Goal: Contribute content: Add original content to the website for others to see

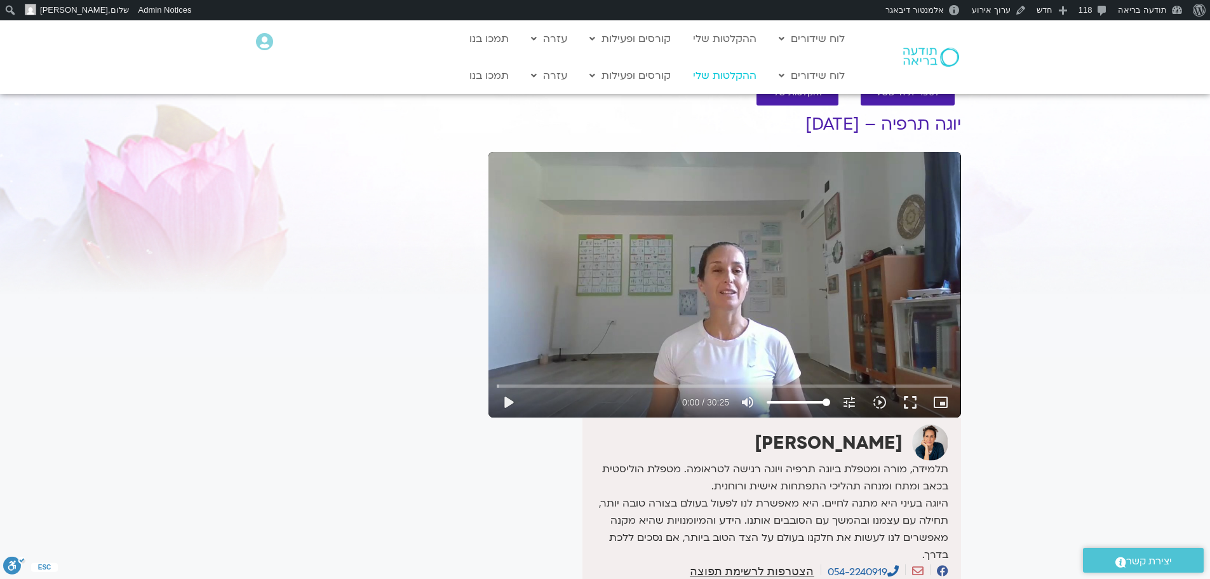
click at [719, 72] on link "ההקלטות שלי" at bounding box center [725, 76] width 76 height 24
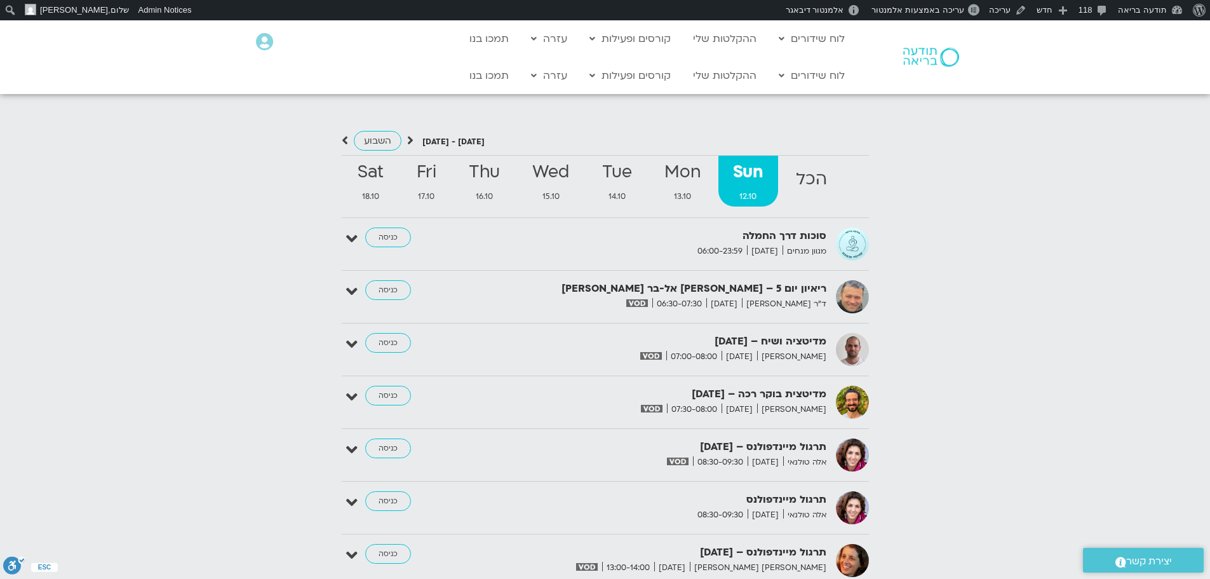
scroll to position [1385, 0]
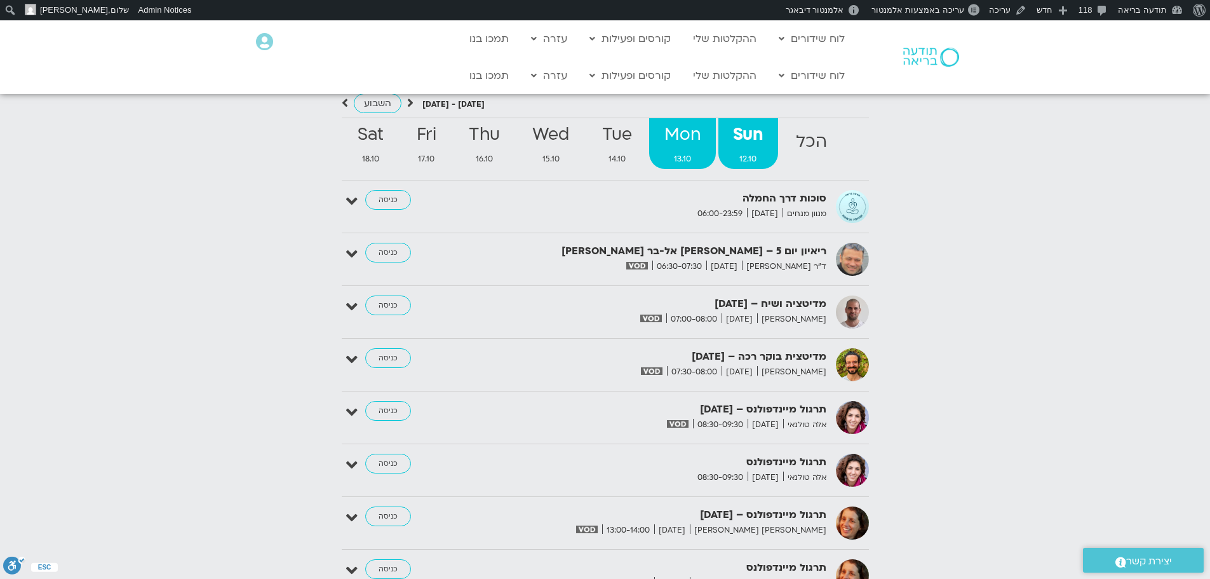
click at [681, 121] on strong "Mon" at bounding box center [682, 135] width 66 height 29
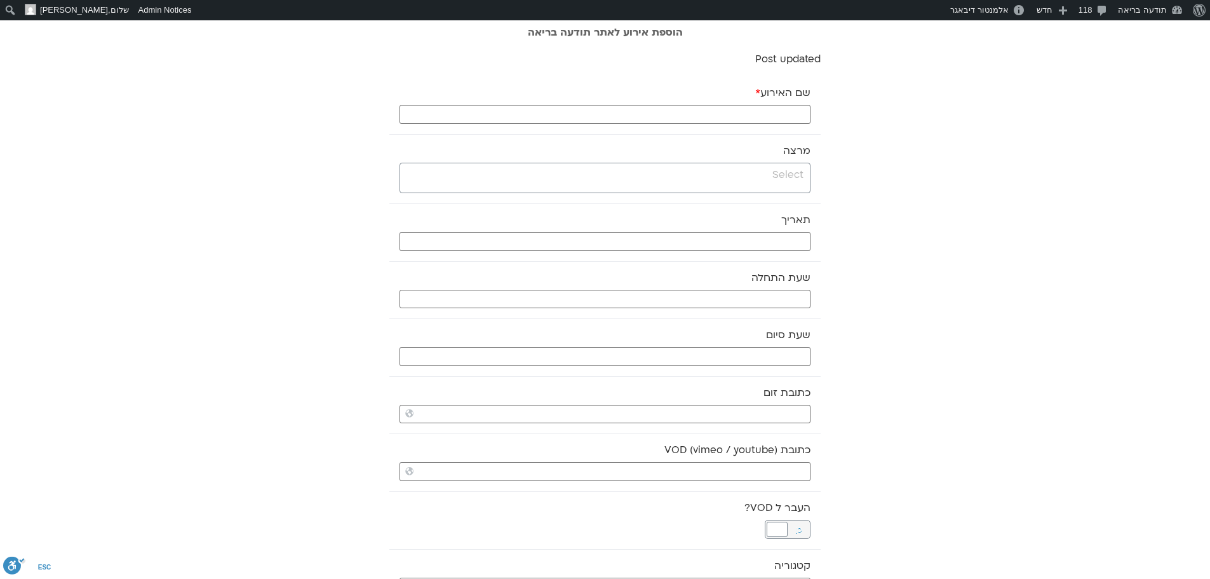
click at [803, 114] on input "שם האירוע *" at bounding box center [605, 114] width 411 height 19
type input "מדיטציה וקבוצה לומדת - [DATE]"
click at [801, 173] on input "search" at bounding box center [603, 175] width 400 height 16
type input "דק"
click at [636, 470] on input "כתובת VOD (vimeo / youtube)" at bounding box center [605, 471] width 411 height 19
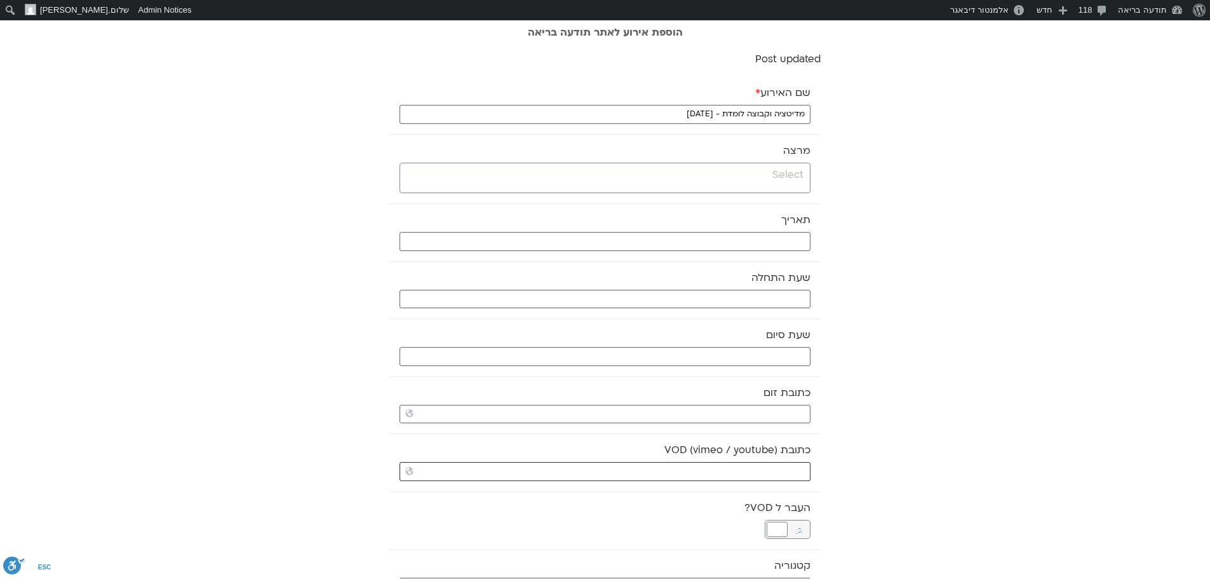
paste input "https://stream.mux.com/5lNxWm29LcAy8lrducSG5I2UfJll9RnQ9VRrHGeke54.m3u8"
type input "https://stream.mux.com/5lNxWm29LcAy8lrducSG5I2UfJll9RnQ9VRrHGeke54.m3u8"
click at [784, 173] on input "search" at bounding box center [603, 175] width 400 height 16
type input "דק"
drag, startPoint x: 671, startPoint y: 107, endPoint x: 989, endPoint y: 114, distance: 318.4
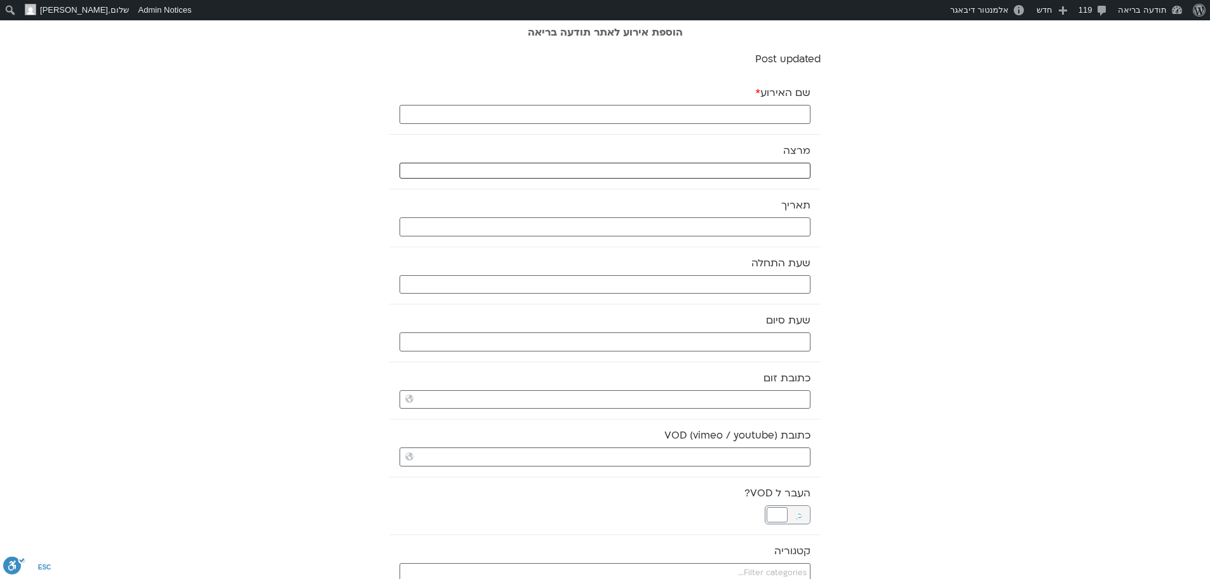
click at [783, 172] on select "מרצה" at bounding box center [605, 171] width 411 height 16
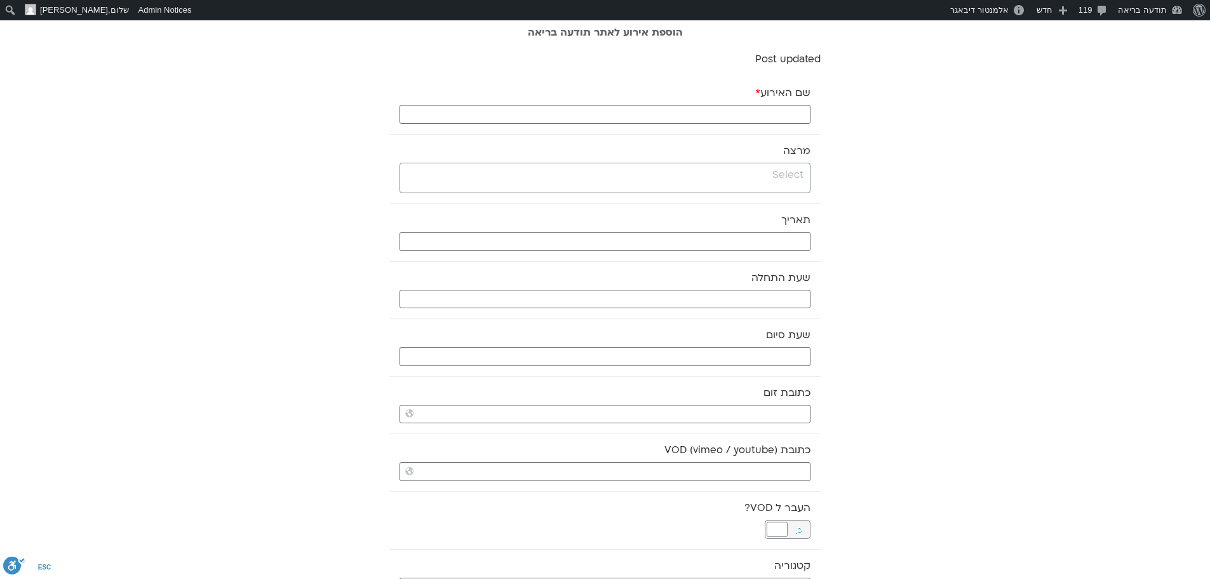
click at [783, 172] on input "search" at bounding box center [603, 175] width 400 height 16
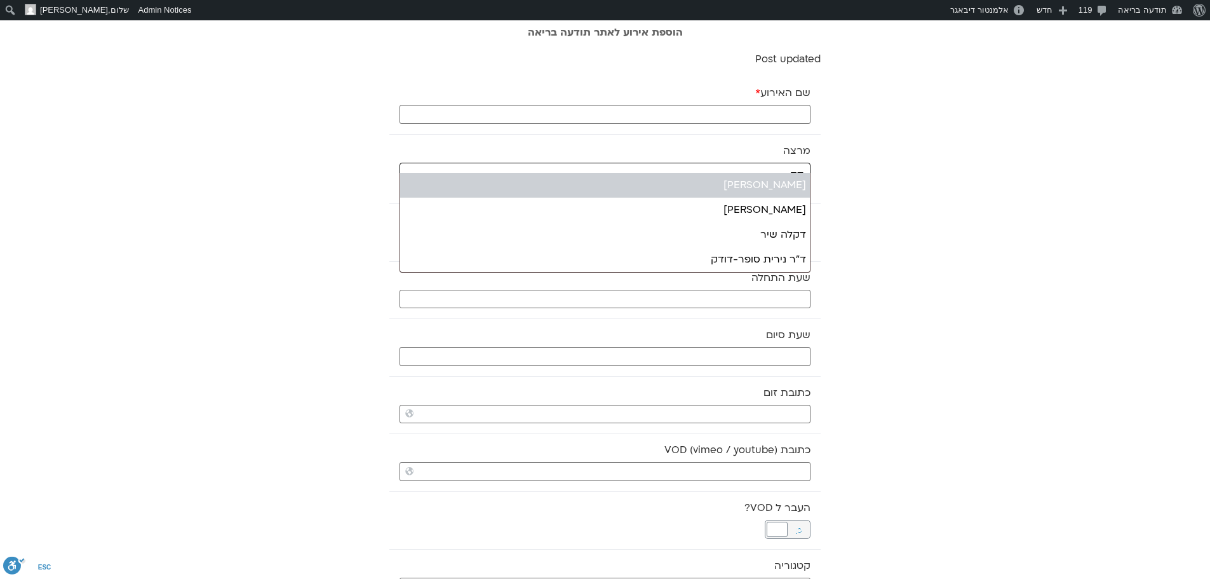
type input "דק"
select select "******"
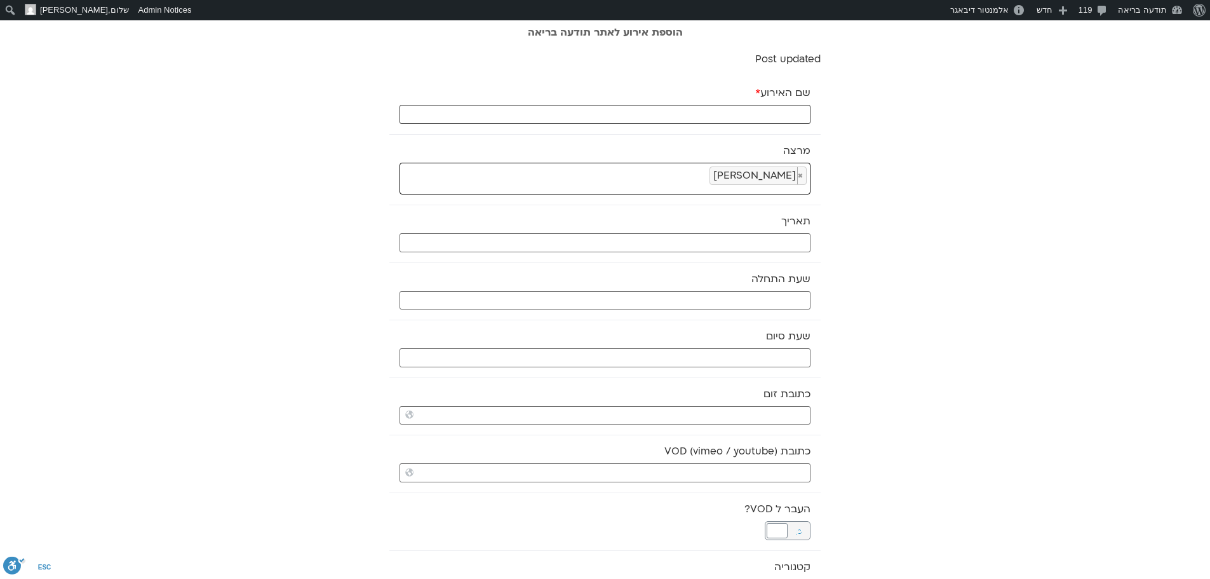
click at [786, 114] on input "שם האירוע *" at bounding box center [605, 114] width 411 height 19
paste input "מדיטציה וקבוצה לומדת - 13.10.25"
type input "מדיטציה וקבוצה לומדת - 13.10.25"
click at [719, 473] on input "כתובת VOD (vimeo / youtube)" at bounding box center [605, 472] width 411 height 19
paste input "https://stream.mux.com/5lNxWm29LcAy8lrducSG5I2UfJll9RnQ9VRrHGeke54.m3u8"
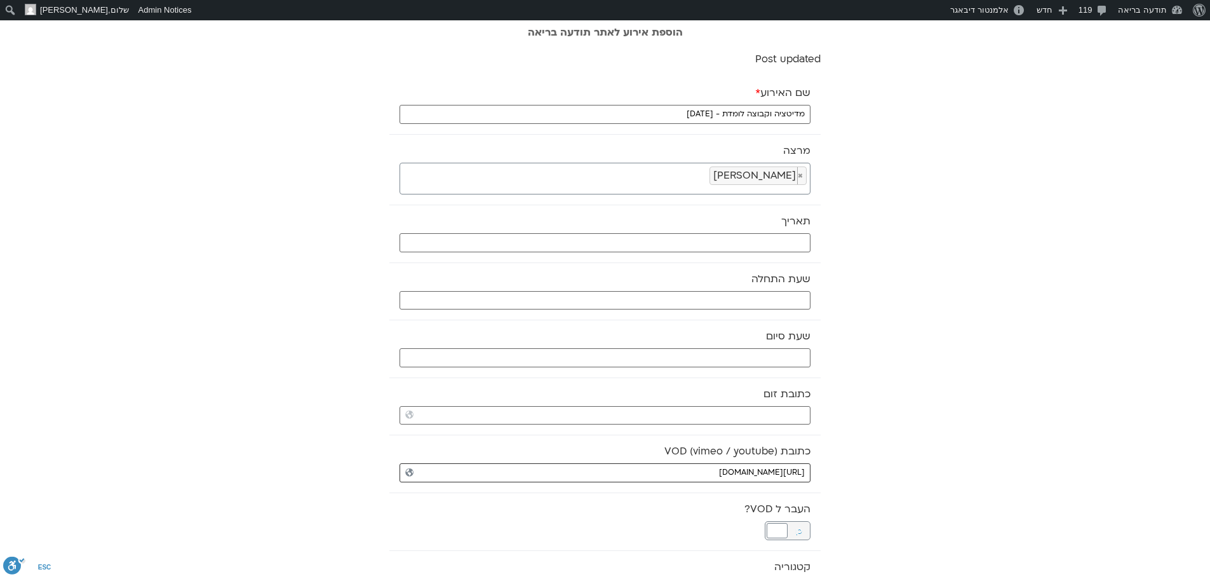
type input "https://stream.mux.com/5lNxWm29LcAy8lrducSG5I2UfJll9RnQ9VRrHGeke54.m3u8"
click at [793, 243] on input "text" at bounding box center [605, 242] width 411 height 19
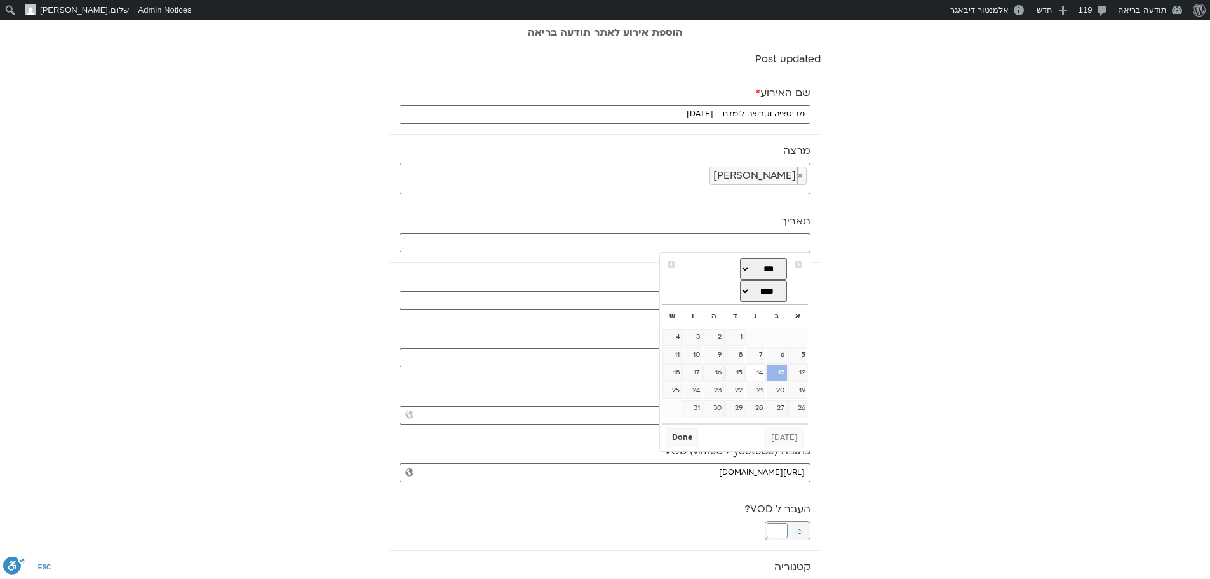
click at [783, 375] on link "13" at bounding box center [777, 373] width 20 height 17
type input "13/10/2025"
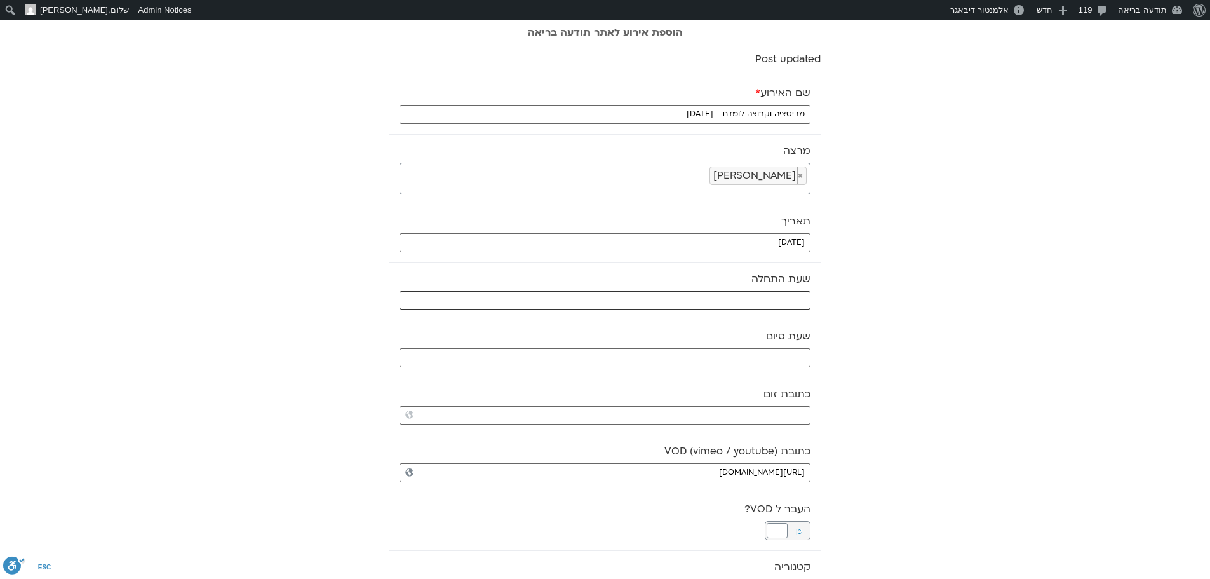
click at [763, 302] on input "text" at bounding box center [605, 300] width 411 height 19
click at [721, 344] on select "** ** ** ** ** ** ** ** ** ** ** ** ** ** ** ** ** ** ** ** ** ** ** **" at bounding box center [715, 346] width 41 height 22
type input "07:00"
select select "*"
click at [691, 372] on button "Select" at bounding box center [684, 376] width 36 height 19
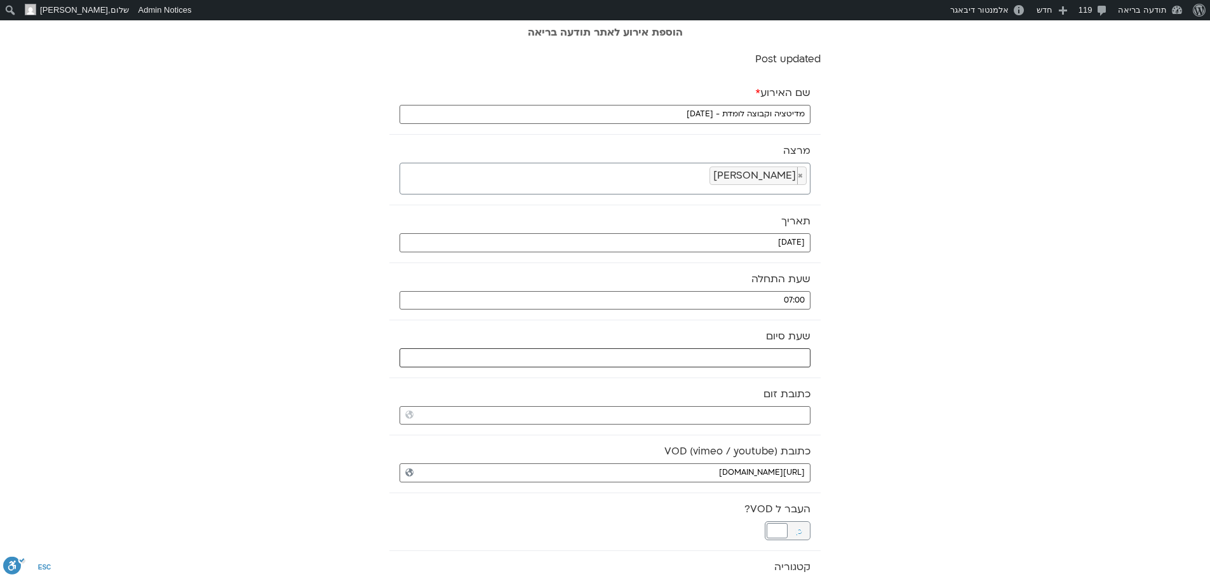
click at [742, 357] on input "text" at bounding box center [605, 357] width 411 height 19
click at [726, 401] on select "** ** ** ** ** ** ** ** ** ** ** ** ** ** ** ** ** ** ** ** ** ** ** **" at bounding box center [715, 403] width 41 height 22
type input "08:00"
select select "*"
click at [695, 431] on button "Select" at bounding box center [684, 434] width 36 height 19
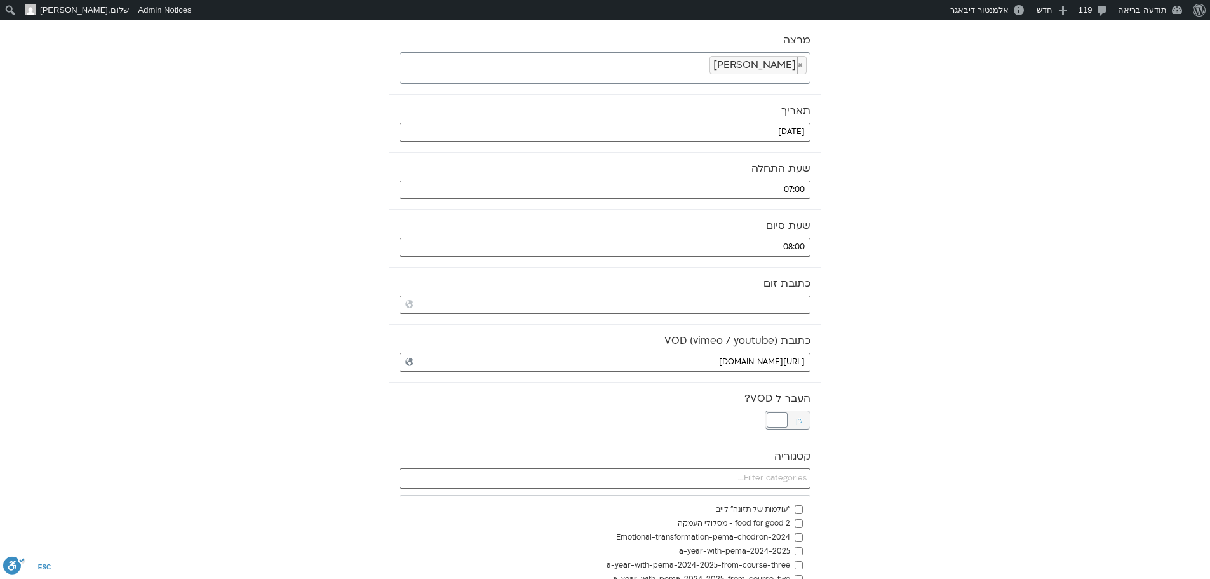
scroll to position [127, 0]
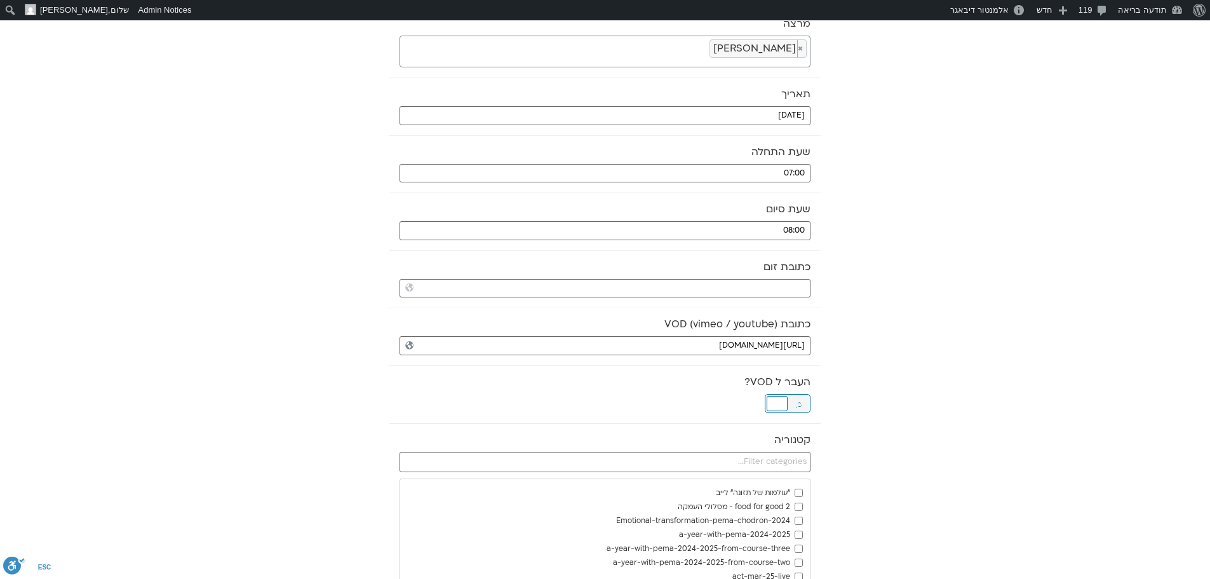
click at [783, 399] on div at bounding box center [777, 403] width 21 height 15
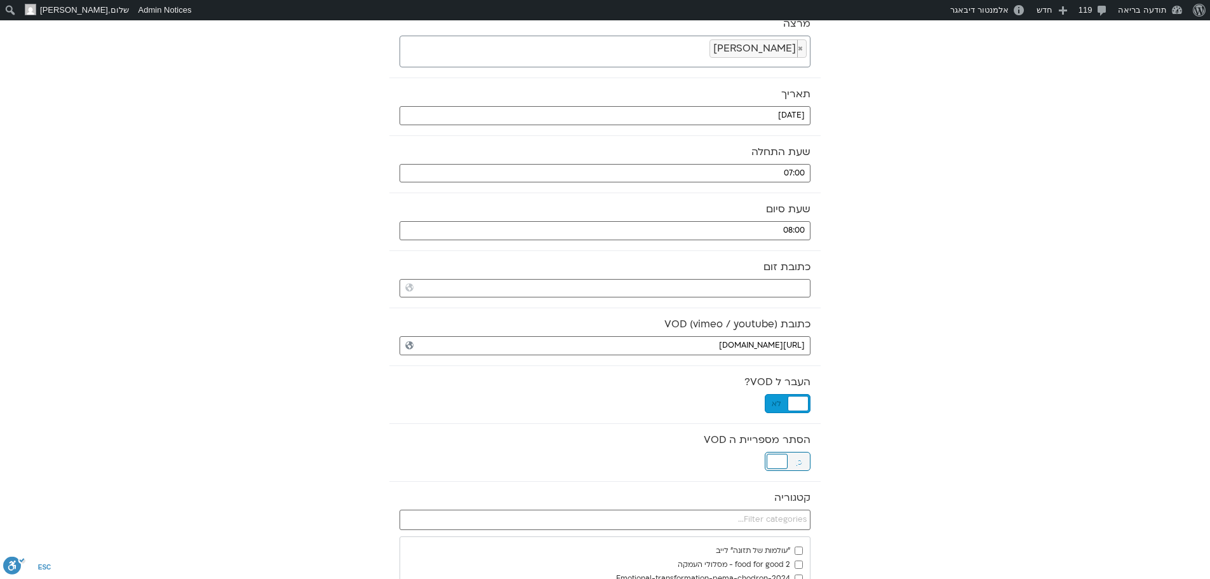
click at [775, 462] on div at bounding box center [777, 461] width 21 height 15
click at [754, 517] on input "text" at bounding box center [605, 520] width 411 height 20
type input "GUI"
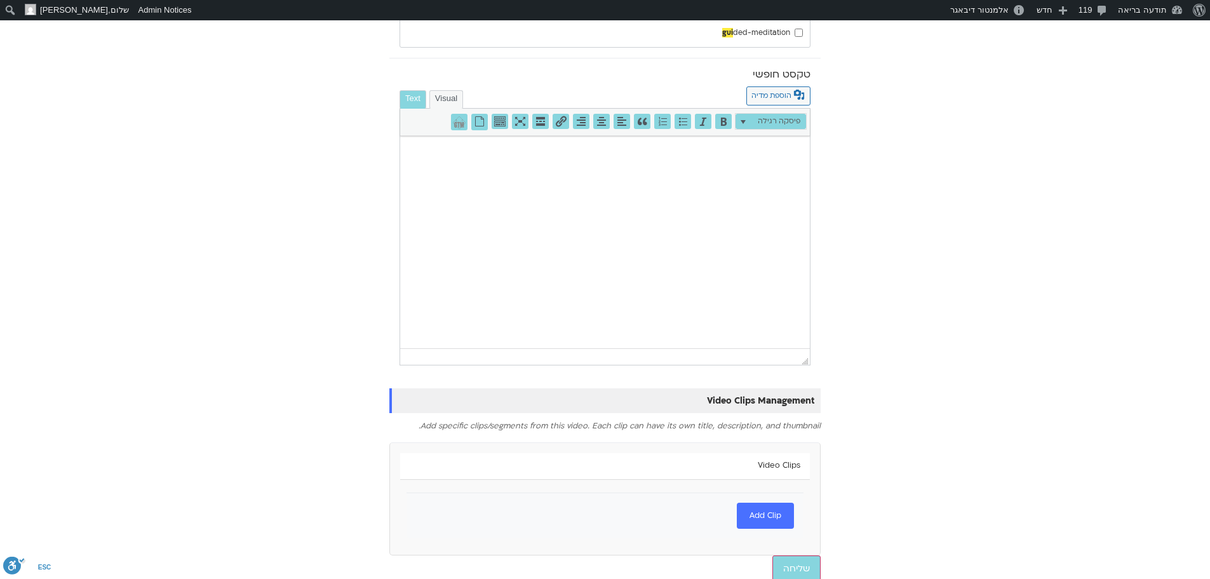
scroll to position [654, 0]
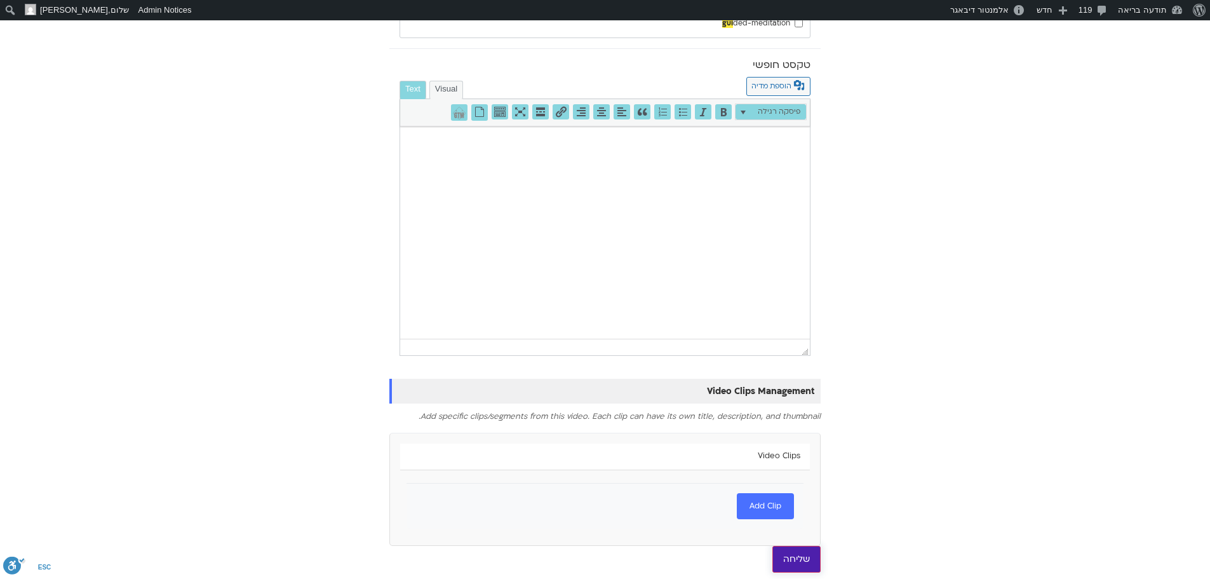
click at [806, 560] on input "שליחה" at bounding box center [797, 559] width 48 height 27
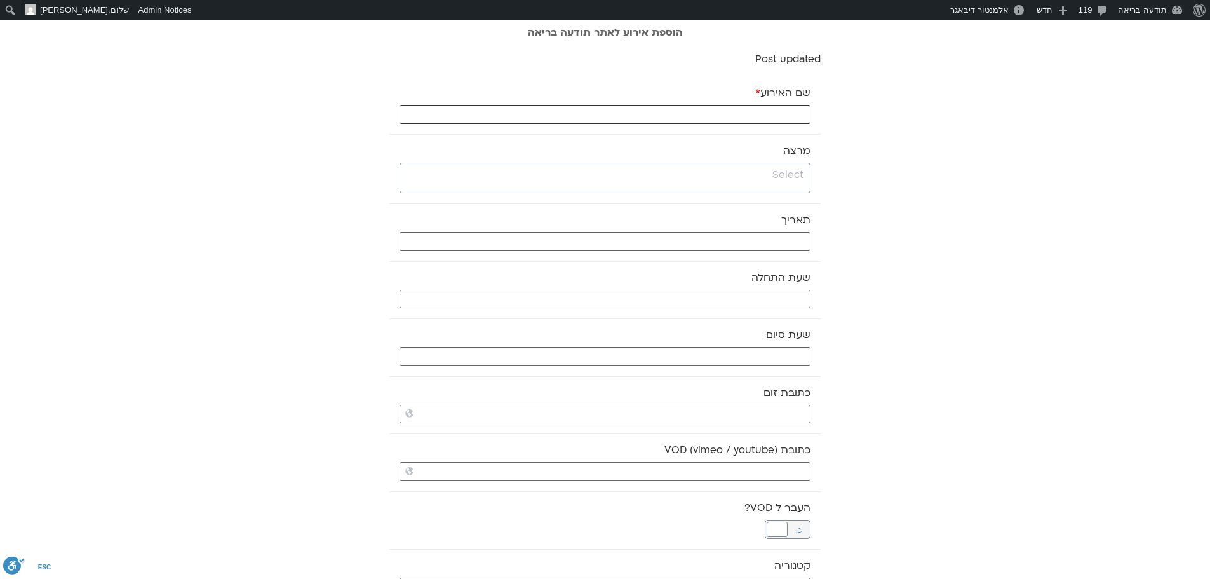
click at [783, 114] on input "שם האירוע *" at bounding box center [605, 114] width 411 height 19
paste input "סנגהה לומדת – קריאה, שיח ותרגול משותף"
type input "סנגהה לומדת – קריאה, שיח ותרגול משותף - 13.10.25"
click at [781, 173] on input "search" at bounding box center [603, 175] width 400 height 16
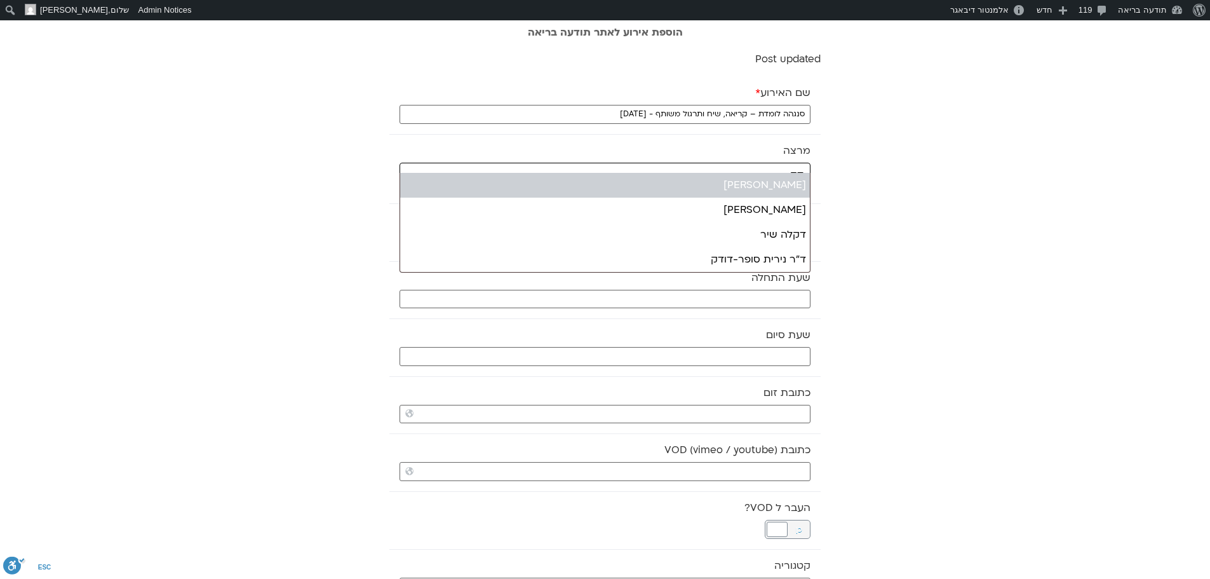
type input "דק"
select select "******"
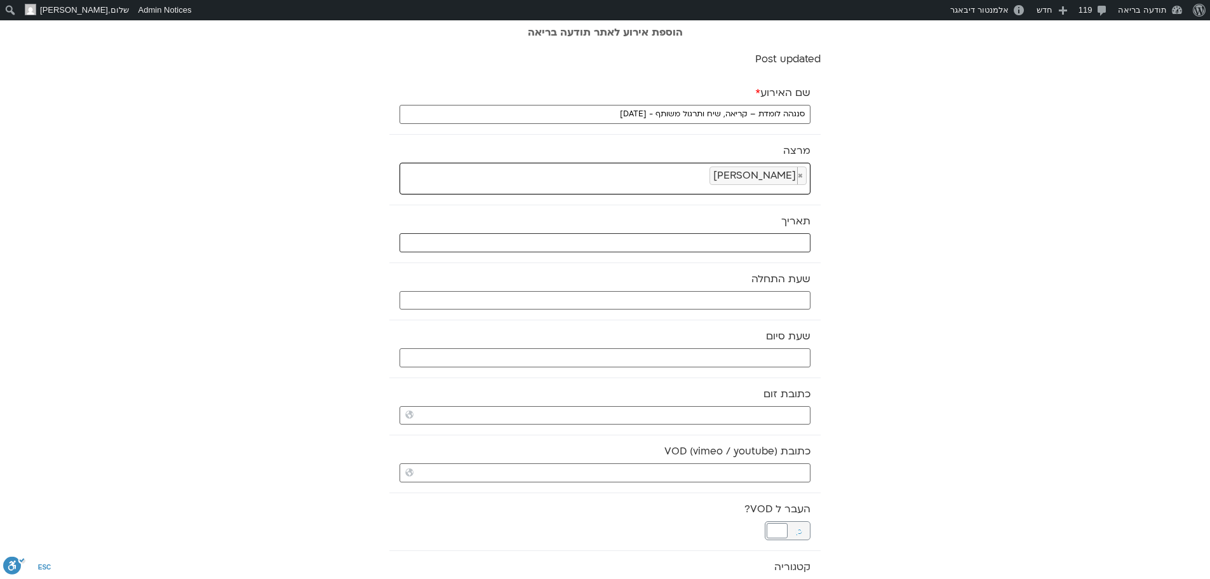
click at [787, 242] on input "text" at bounding box center [605, 242] width 411 height 19
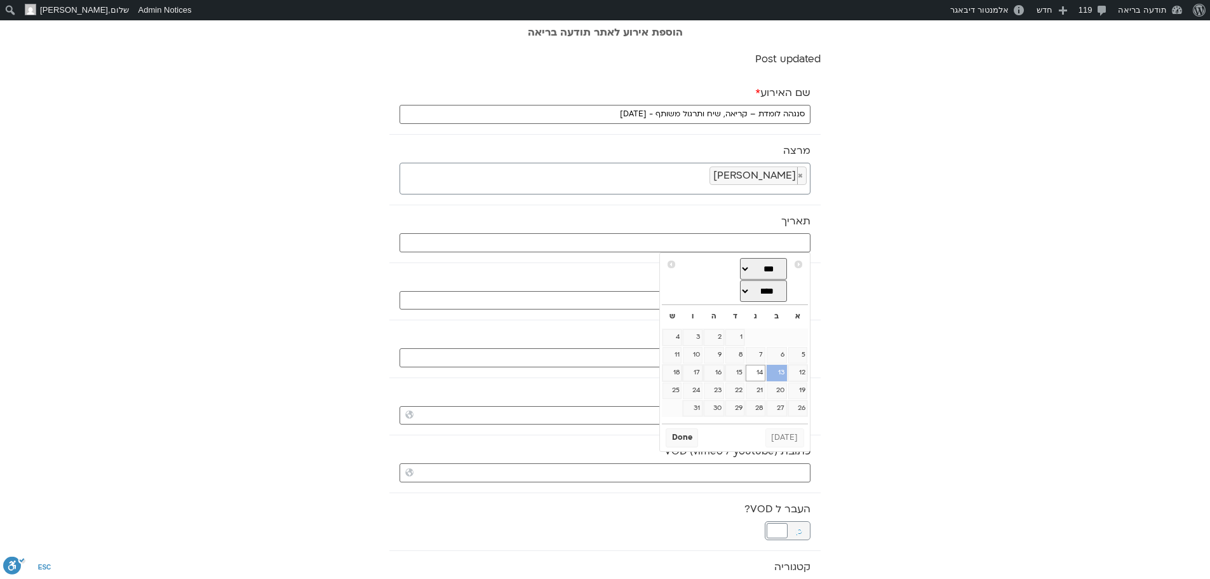
click at [782, 377] on link "13" at bounding box center [777, 373] width 20 height 17
type input "13/10/2025"
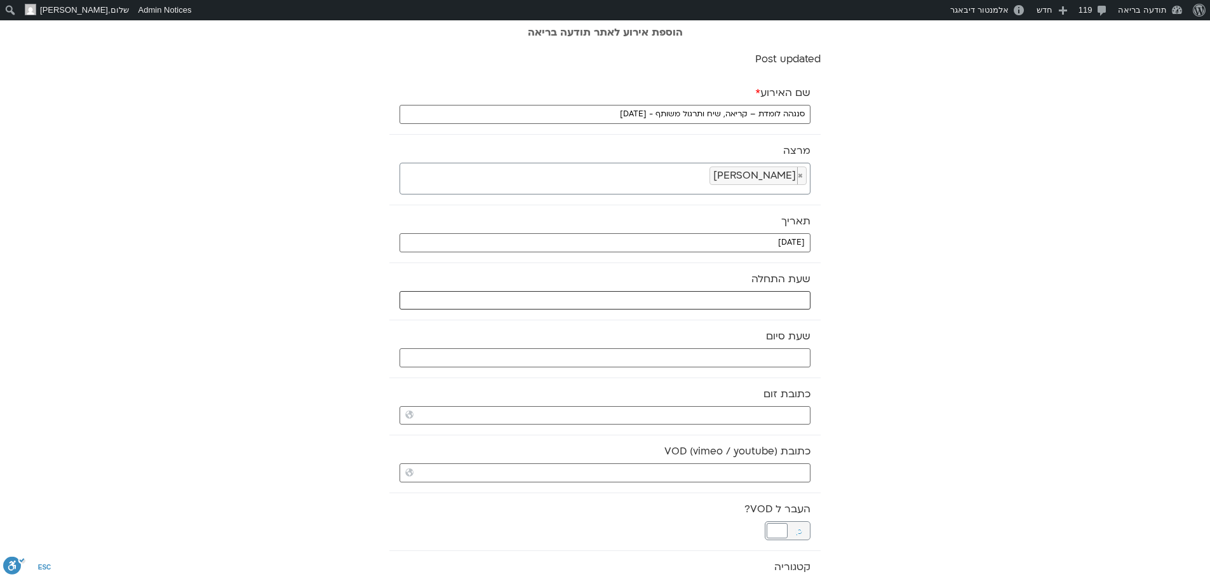
click at [781, 297] on input "text" at bounding box center [605, 300] width 411 height 19
click at [723, 346] on select "** ** ** ** ** ** ** ** ** ** ** ** ** ** ** ** ** ** ** ** ** ** ** **" at bounding box center [715, 346] width 41 height 22
type input "08:00"
select select "*"
type input "08:30"
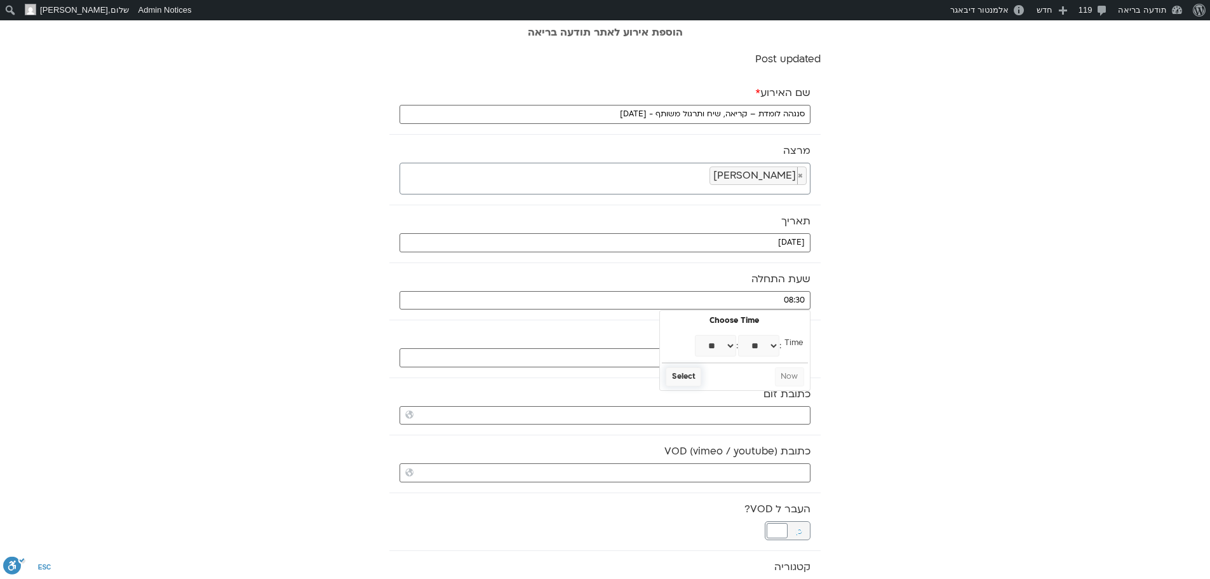
select select "*"
select select "**"
click at [691, 376] on button "Select" at bounding box center [684, 376] width 36 height 19
click at [703, 355] on input "text" at bounding box center [605, 357] width 411 height 19
click at [729, 405] on select "** ** ** ** ** ** ** ** ** ** ** ** ** ** ** ** ** ** ** ** ** ** ** **" at bounding box center [715, 403] width 41 height 22
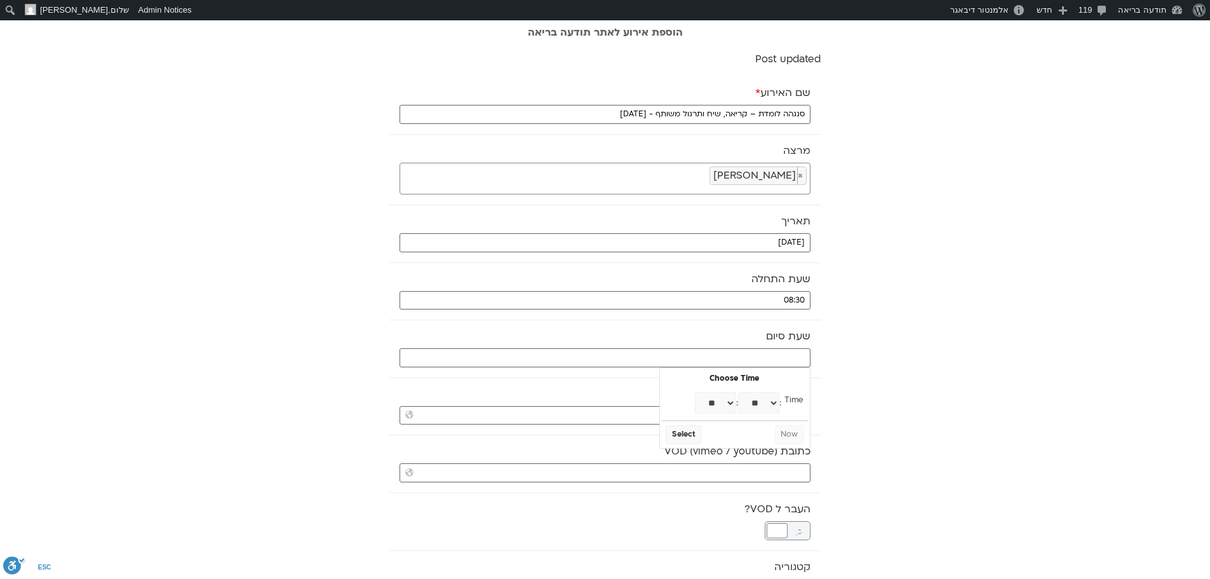
type input "09:00"
select select "*"
type input "09:30"
select select "*"
select select "**"
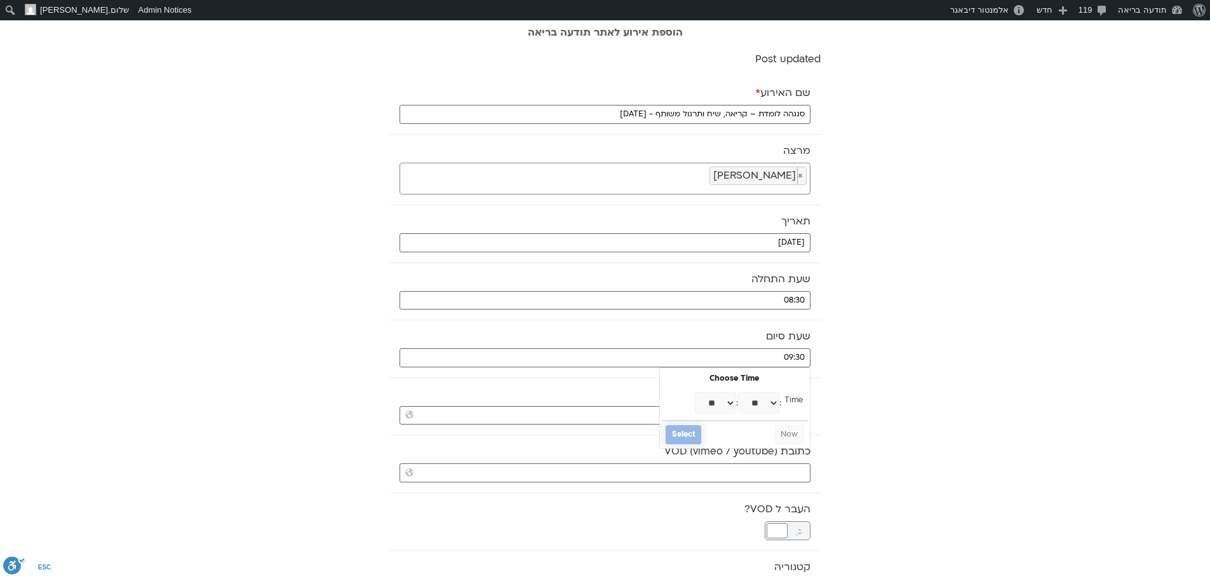
click at [691, 436] on button "Select" at bounding box center [684, 434] width 36 height 19
click at [715, 476] on input "כתובת VOD (vimeo / youtube)" at bounding box center [605, 472] width 411 height 19
paste input "https://stream.mux.com/yWokz00LDNRqZAxrAS85xQrdOe1o2zVFzSf6eJiWc9l4.m3u8"
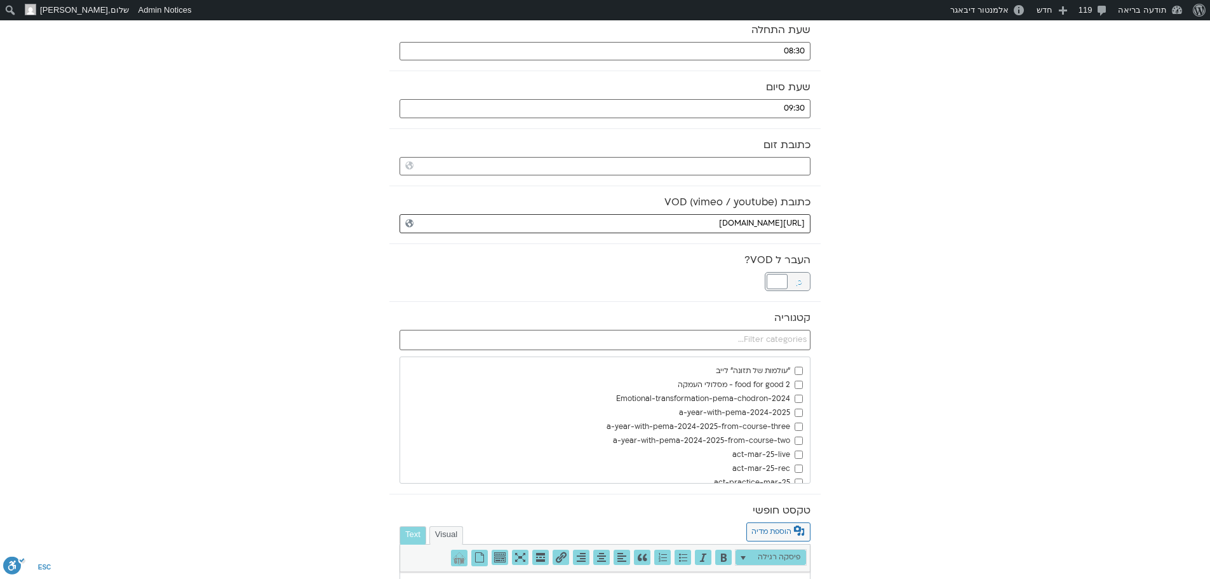
scroll to position [254, 0]
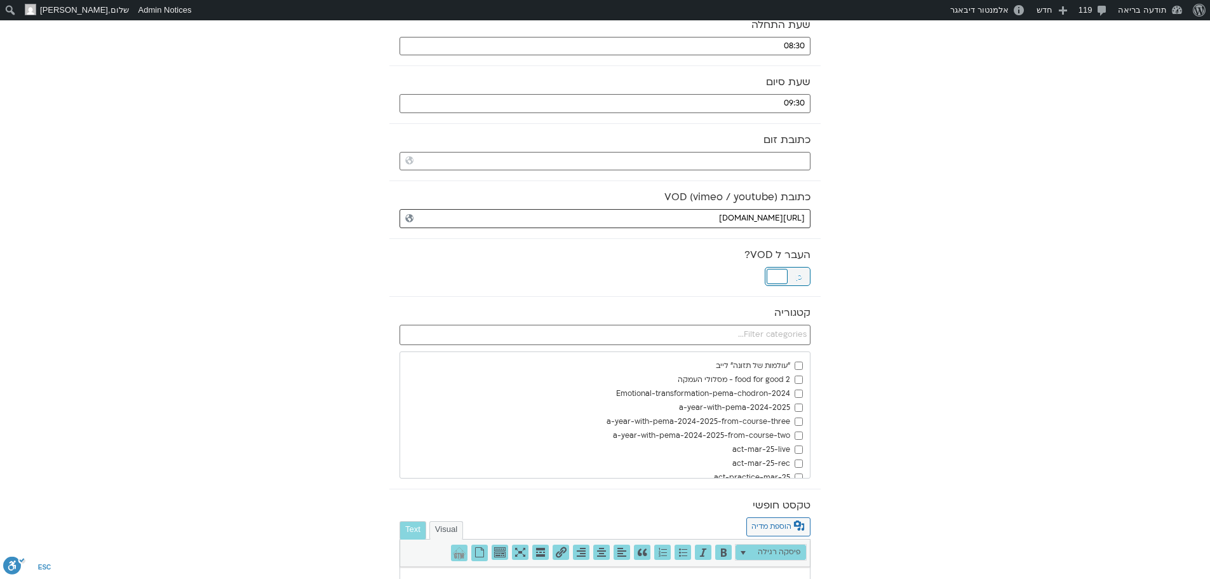
type input "https://stream.mux.com/yWokz00LDNRqZAxrAS85xQrdOe1o2zVFzSf6eJiWc9l4.m3u8"
click at [781, 275] on div at bounding box center [777, 276] width 21 height 15
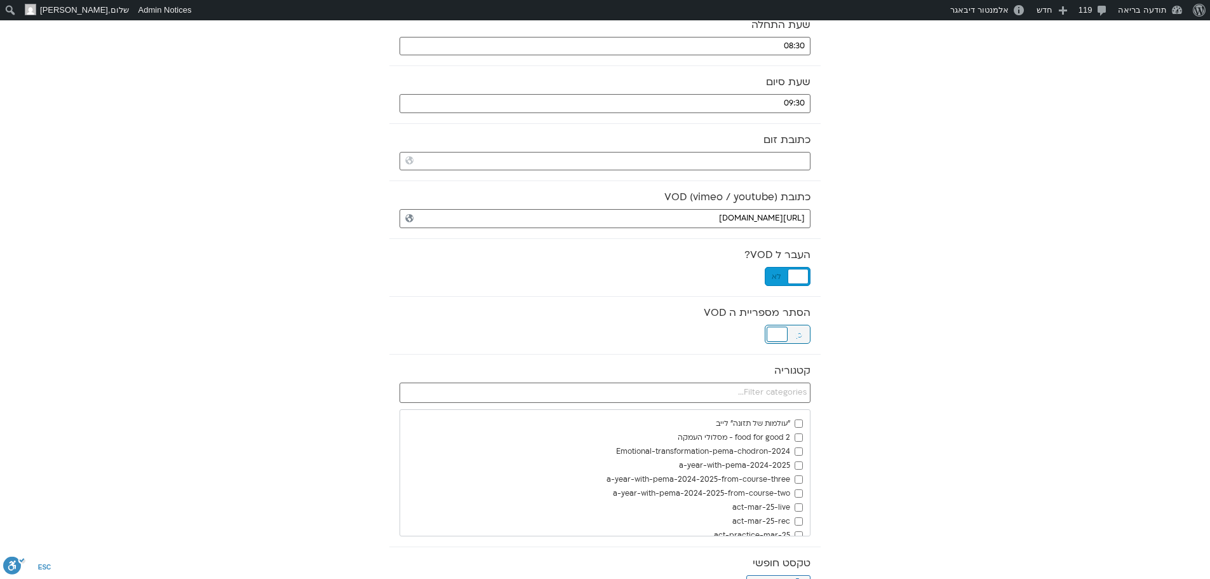
click at [779, 333] on div at bounding box center [777, 334] width 21 height 15
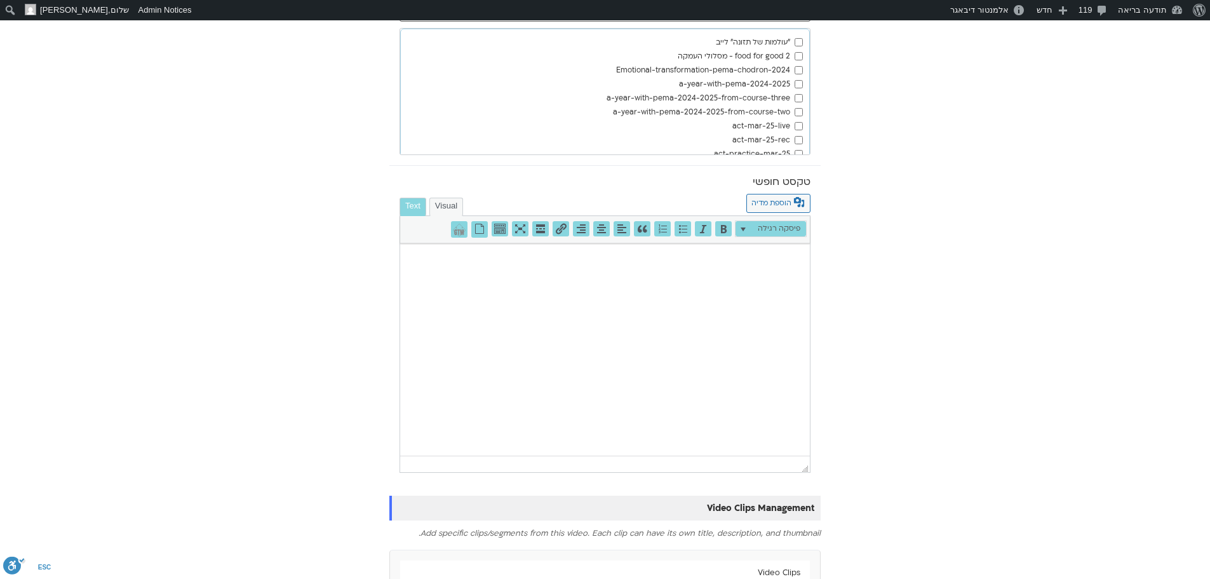
scroll to position [752, 0]
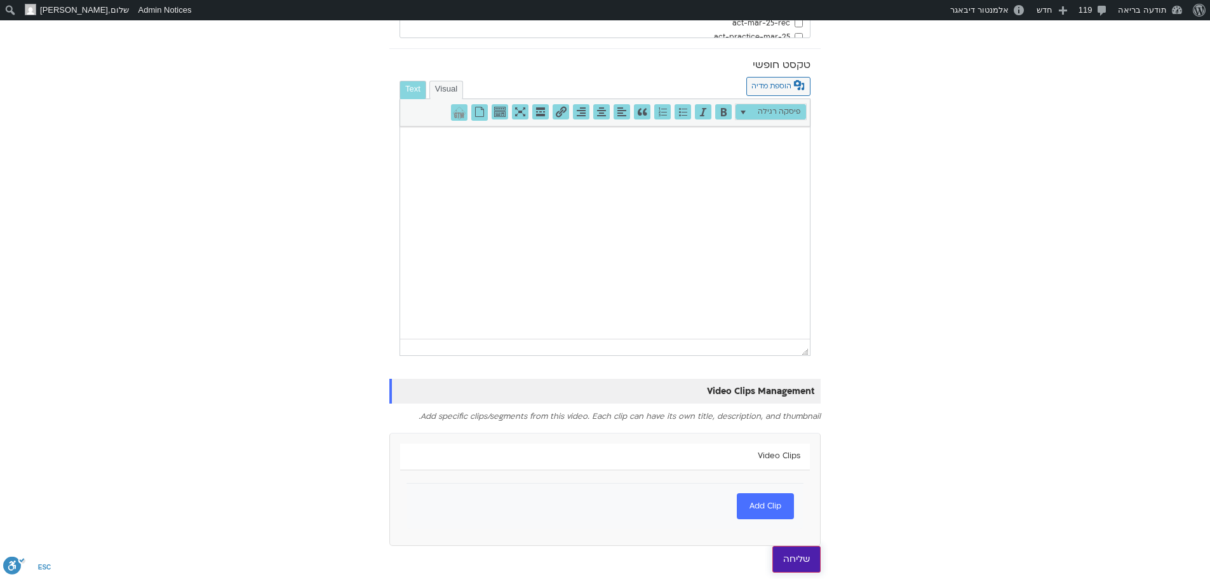
click at [797, 563] on input "שליחה" at bounding box center [797, 559] width 48 height 27
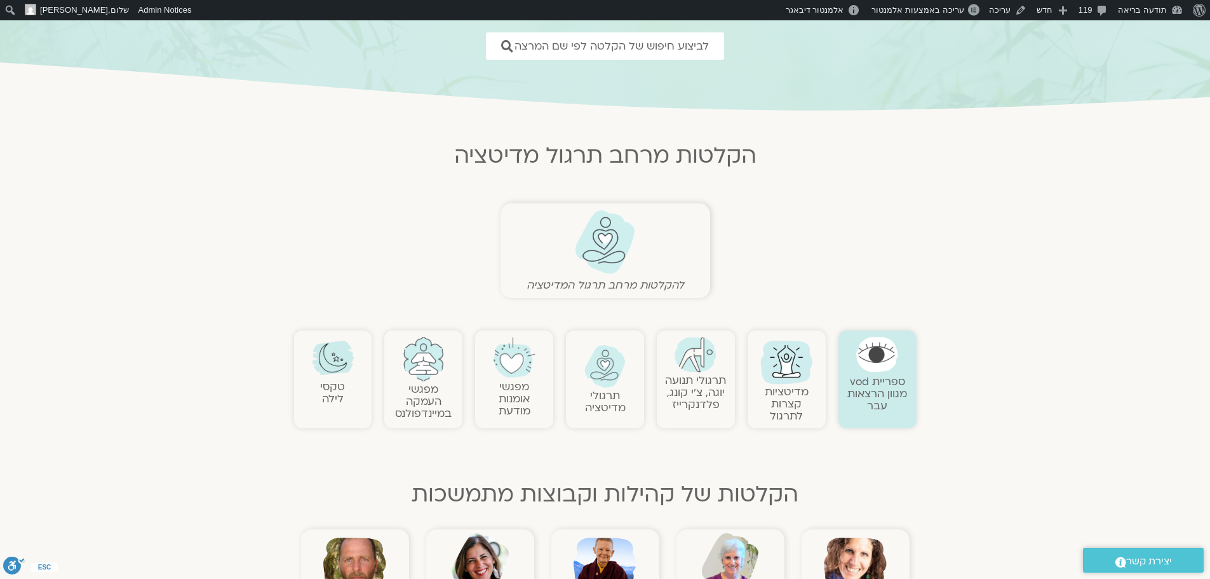
click at [611, 367] on img at bounding box center [606, 366] width 42 height 43
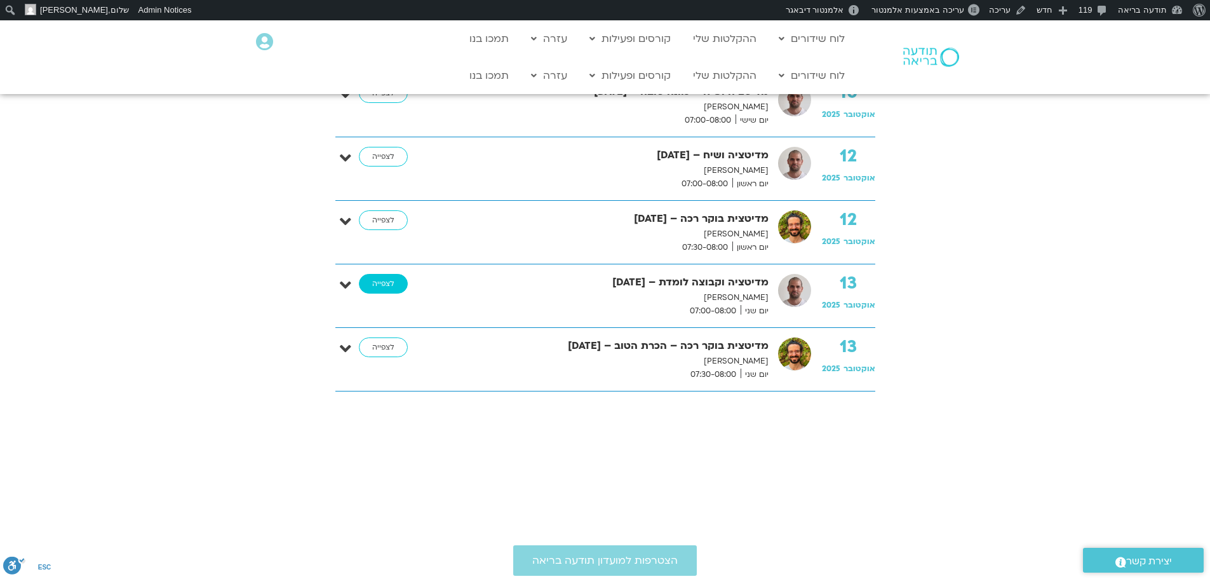
click at [382, 287] on link "לצפייה" at bounding box center [383, 284] width 49 height 20
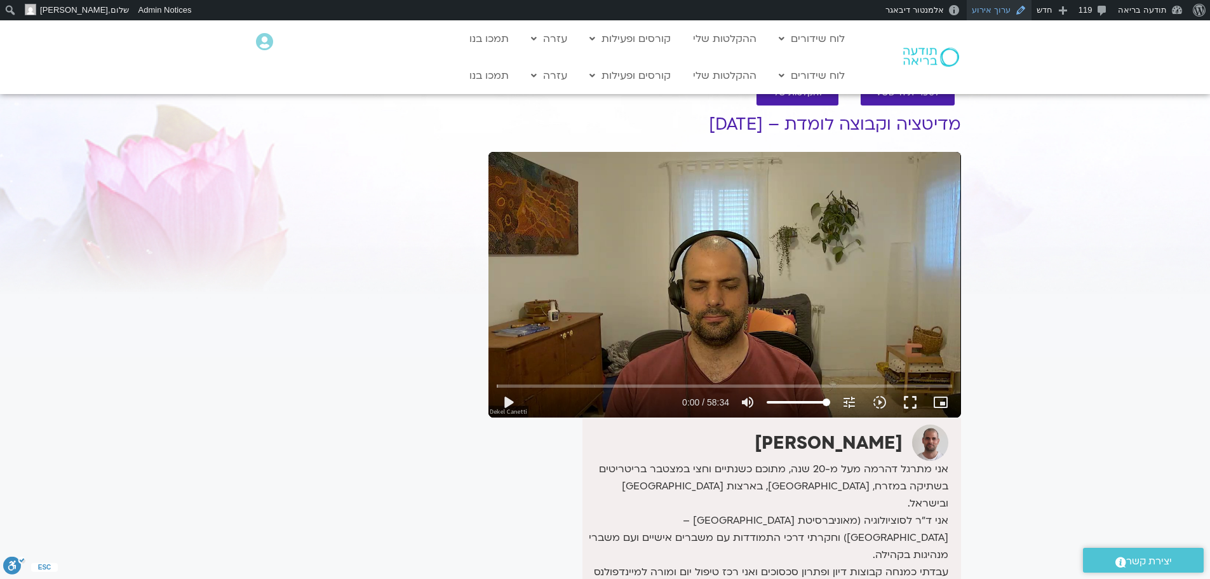
click at [1007, 11] on link "ערוך אירוע" at bounding box center [999, 10] width 65 height 20
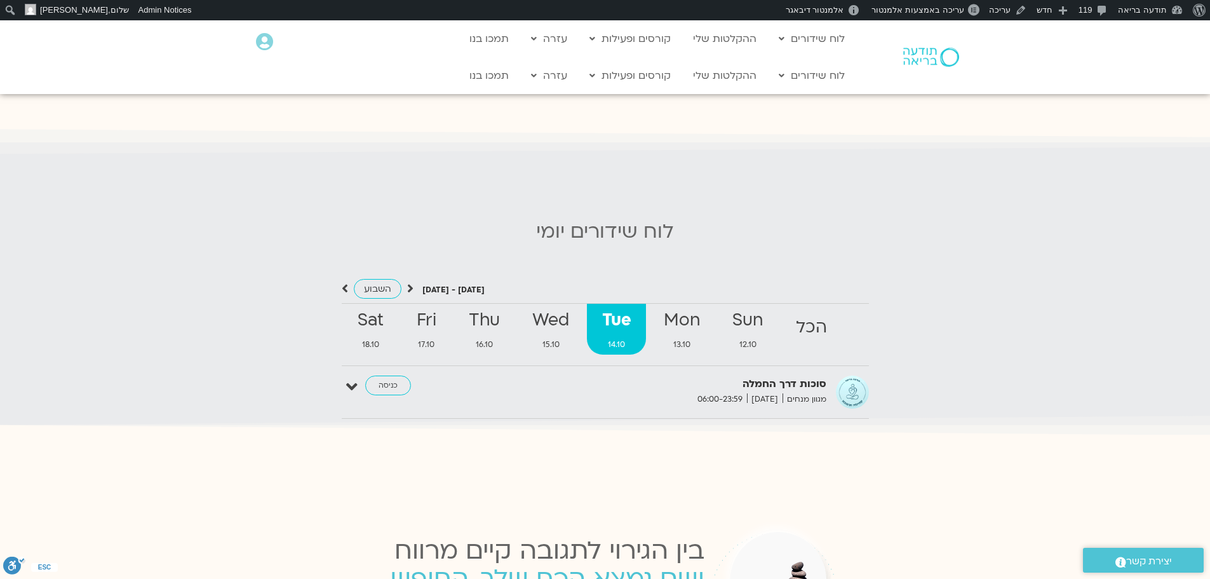
scroll to position [1207, 0]
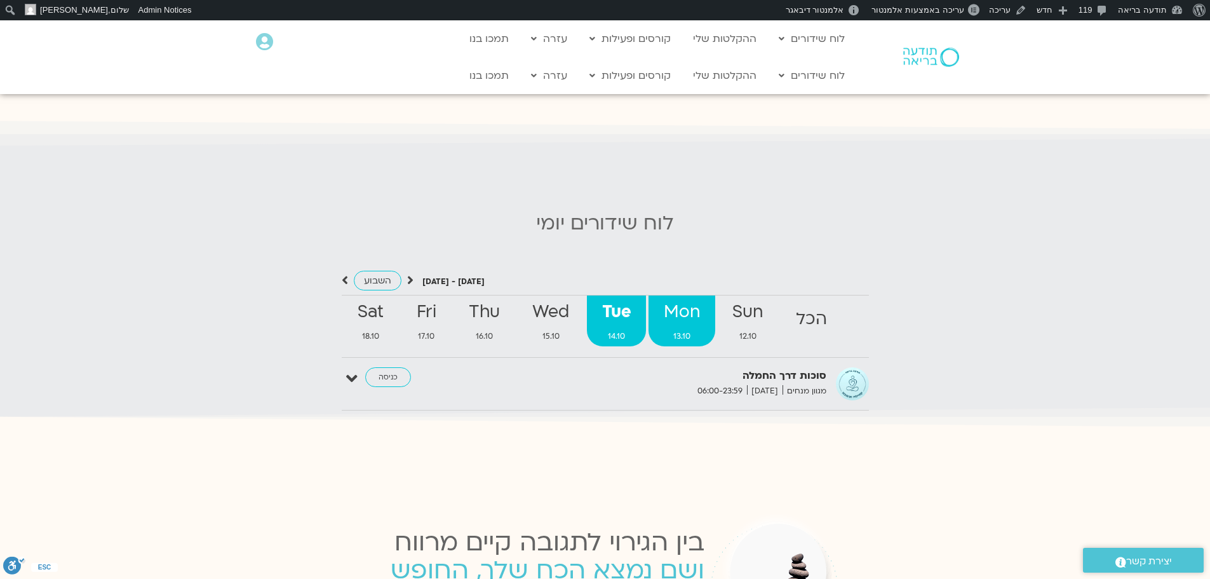
click at [681, 298] on strong "Mon" at bounding box center [682, 312] width 66 height 29
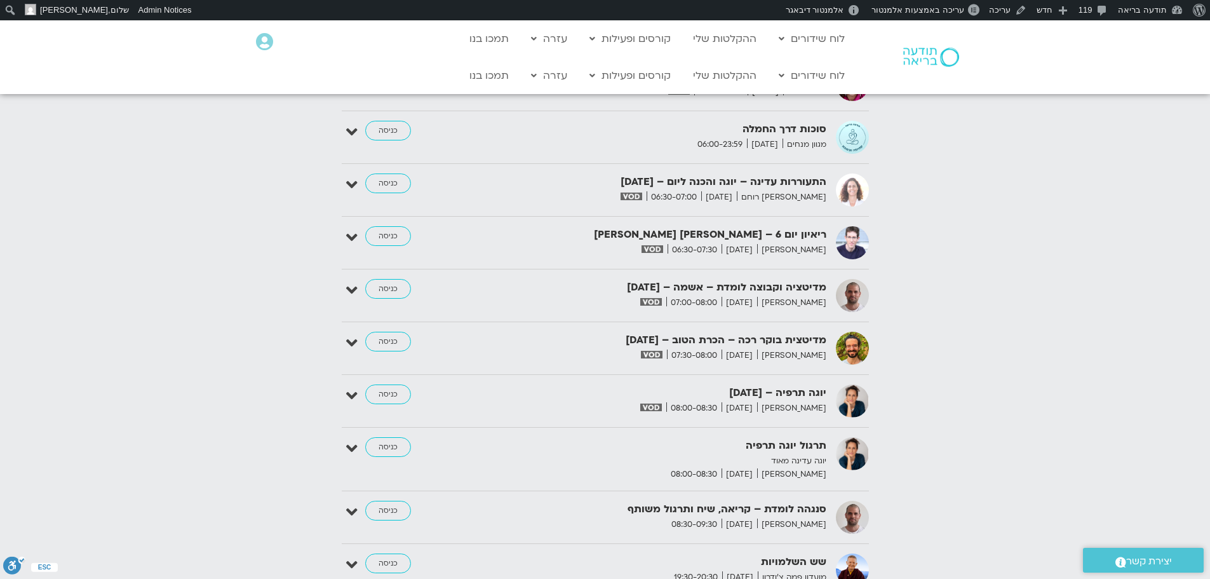
scroll to position [1525, 0]
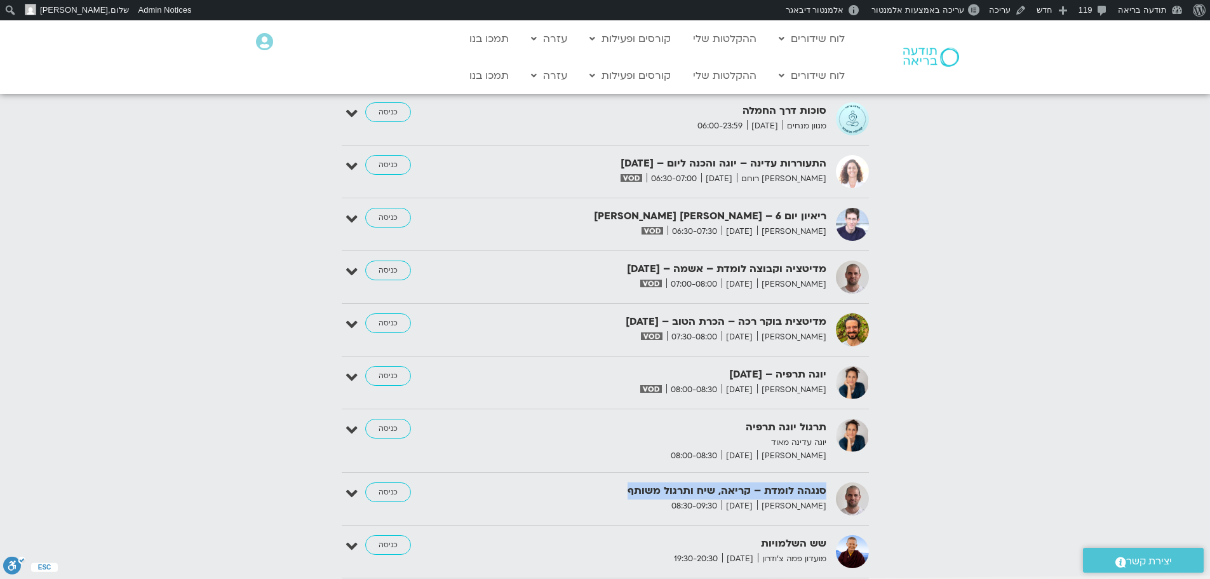
drag, startPoint x: 824, startPoint y: 458, endPoint x: 632, endPoint y: 459, distance: 191.9
click at [632, 482] on strong "סנגהה לומדת – קריאה, שיח ותרגול משותף" at bounding box center [670, 490] width 311 height 17
copy strong "סנגהה לומדת – קריאה, שיח ותרגול משותף"
click at [719, 72] on link "ההקלטות שלי" at bounding box center [725, 76] width 76 height 24
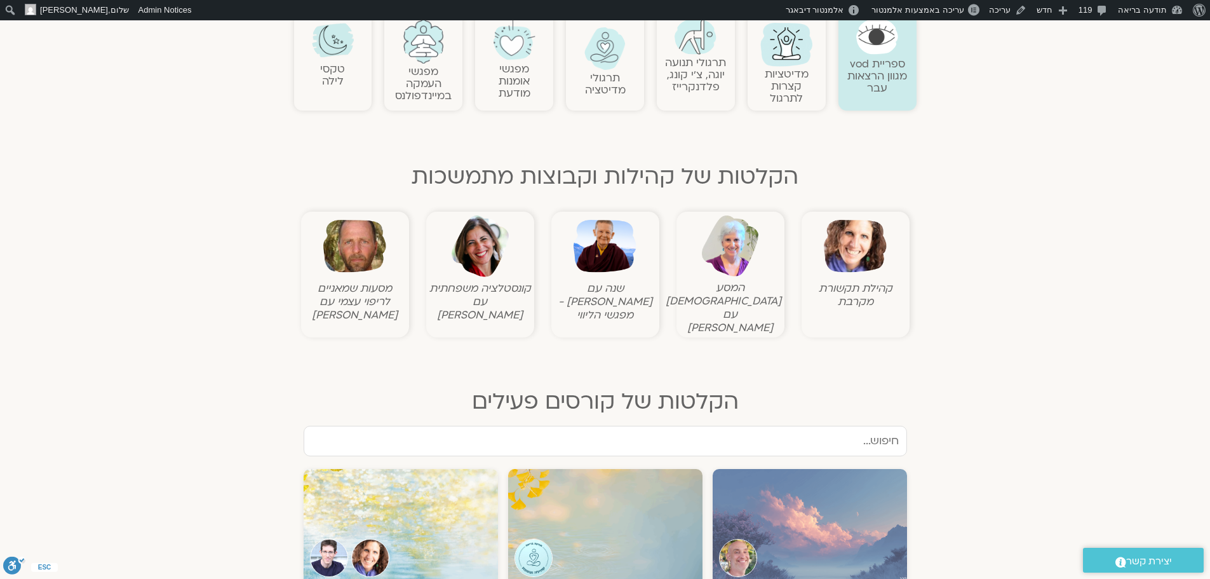
click at [616, 254] on img at bounding box center [605, 246] width 63 height 63
